Goal: Ask a question

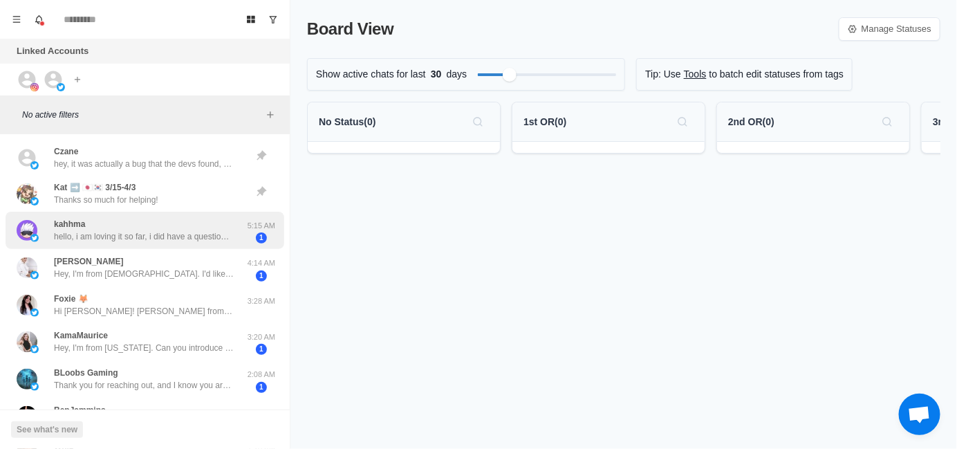
click at [153, 238] on p "hello, i am loving it so far, i did have a question regarding mobile users, how…" at bounding box center [144, 236] width 180 height 12
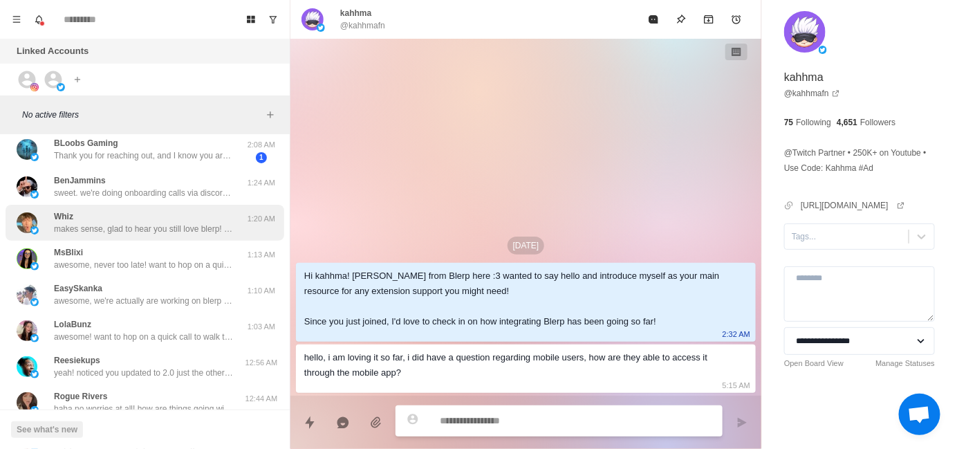
scroll to position [276, 0]
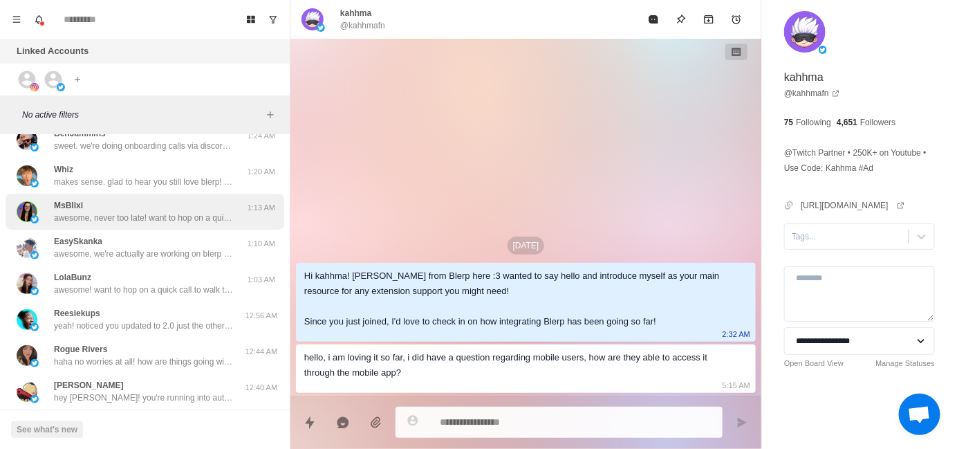
click at [144, 216] on p "awesome, never too late! want to hop on a quick call to walk through everything…" at bounding box center [144, 217] width 180 height 12
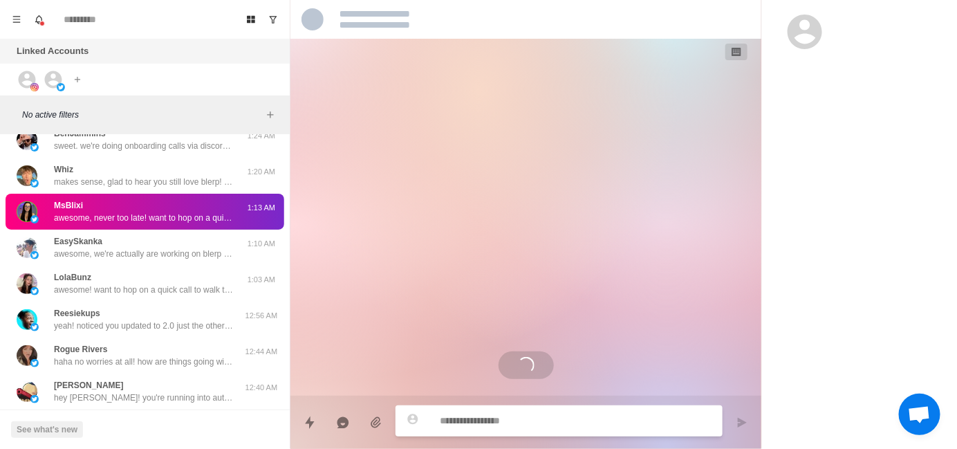
click at [506, 250] on div "Loading..." at bounding box center [525, 217] width 471 height 357
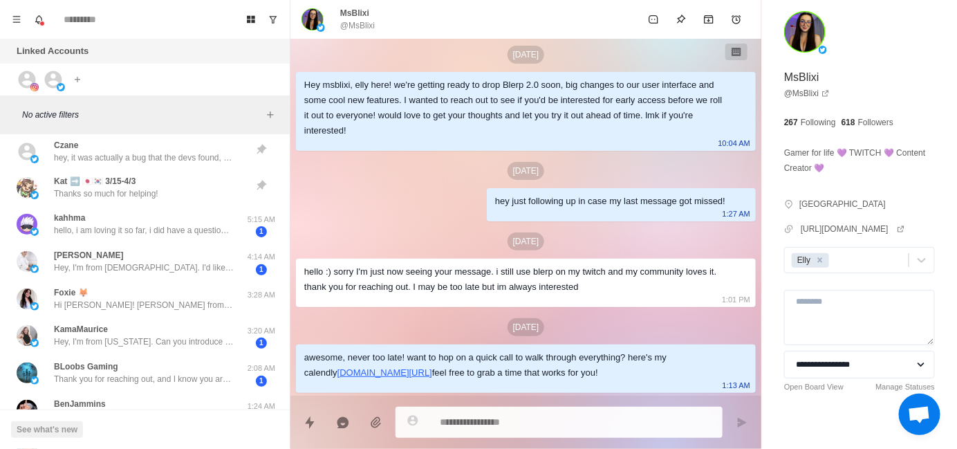
scroll to position [0, 0]
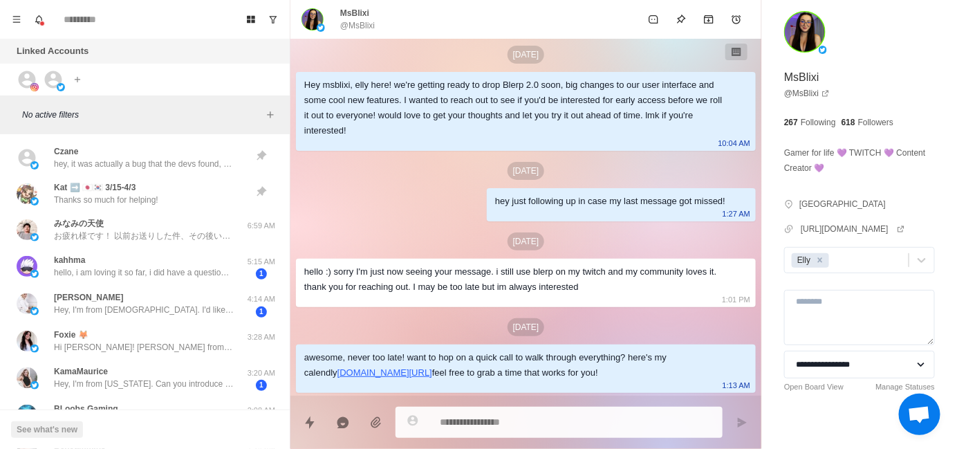
type textarea "*"
